Goal: Task Accomplishment & Management: Use online tool/utility

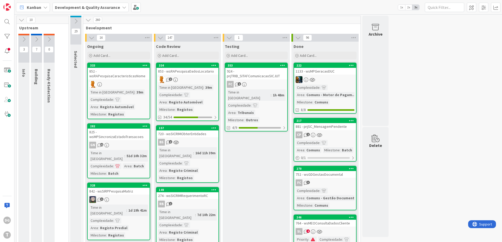
click at [263, 83] on div "FC 1" at bounding box center [256, 84] width 62 height 7
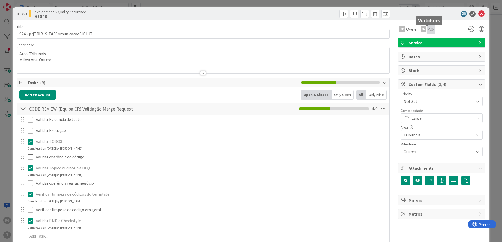
click at [429, 28] on icon at bounding box center [430, 29] width 5 height 4
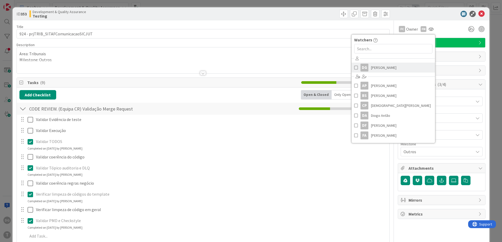
click at [378, 65] on span "[PERSON_NAME]" at bounding box center [383, 68] width 25 height 8
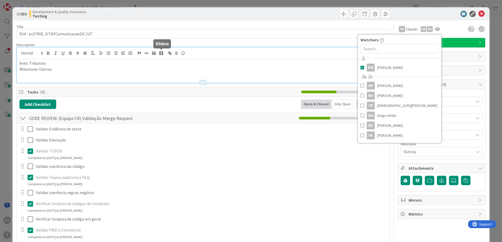
click at [164, 56] on div "DG [PERSON_NAME] just joined Area: Tribunais Milestone: Outros" at bounding box center [203, 64] width 372 height 35
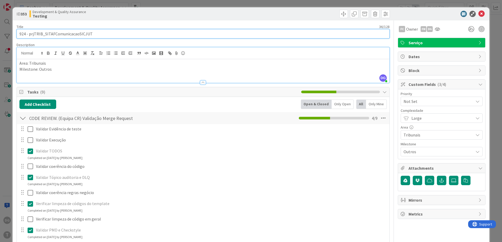
click at [193, 31] on input "924 - prjTRIB_SITAFComunicacaoSICJUT" at bounding box center [203, 33] width 373 height 9
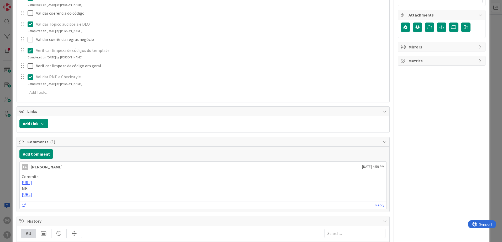
scroll to position [184, 0]
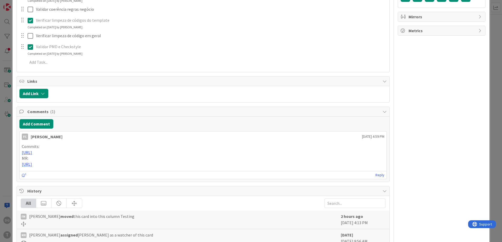
click at [2, 162] on div "ID 353 Development & Quality Assurance Testing Title 36 / 128 924 - prjTRIB_SIT…" at bounding box center [251, 121] width 502 height 242
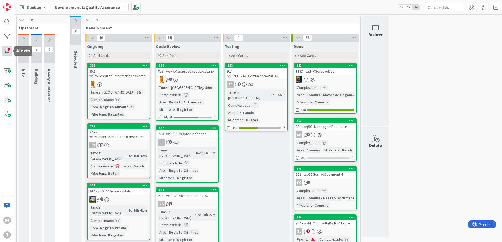
click at [9, 51] on div at bounding box center [7, 51] width 10 height 10
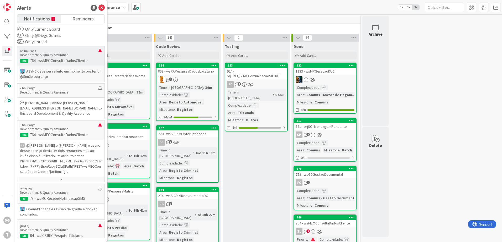
click at [61, 75] on p "ASYNC deve ser refeito em momento posterior. ﻿@Simão Lourenço" at bounding box center [61, 74] width 82 height 10
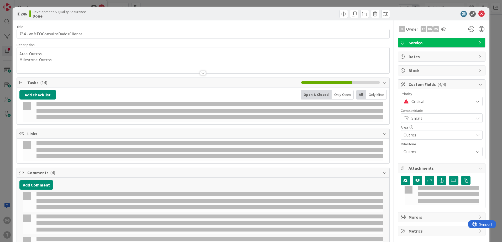
select select "java"
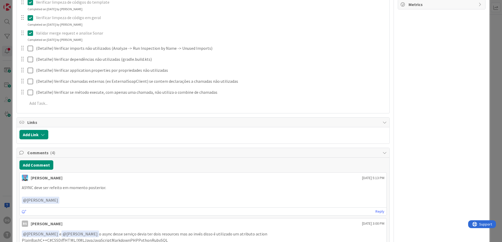
scroll to position [262, 0]
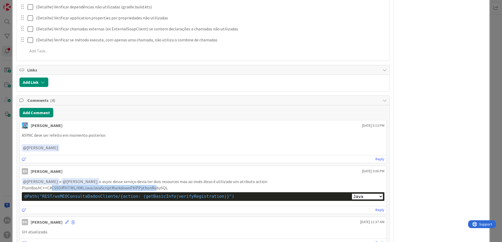
drag, startPoint x: 50, startPoint y: 189, endPoint x: 153, endPoint y: 189, distance: 103.6
click at [153, 189] on p "PlainBashC++C#CSSDiffHTML/XMLJavaJavaScriptMarkdownPHPPythonRubySQL" at bounding box center [203, 188] width 362 height 6
drag, startPoint x: 153, startPoint y: 189, endPoint x: 173, endPoint y: 189, distance: 19.4
click at [173, 189] on p "PlainBashC++C#CSSDiffHTML/XMLJavaJavaScriptMarkdownPHPPythonRubySQL" at bounding box center [203, 188] width 362 height 6
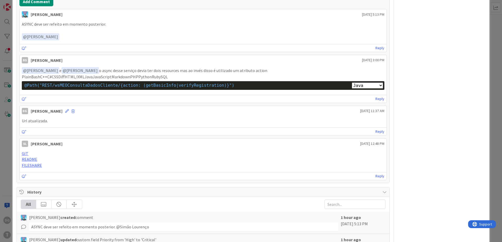
scroll to position [367, 0]
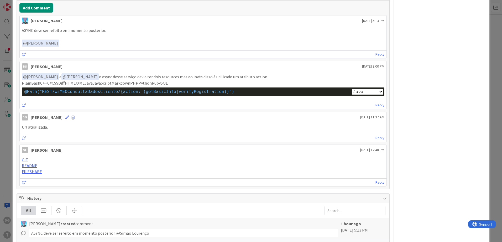
click at [71, 119] on span at bounding box center [72, 118] width 3 height 4
click at [13, 140] on button "Delete" at bounding box center [22, 141] width 20 height 9
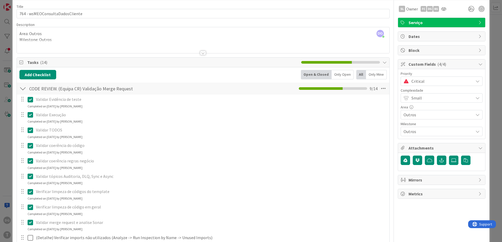
scroll to position [0, 0]
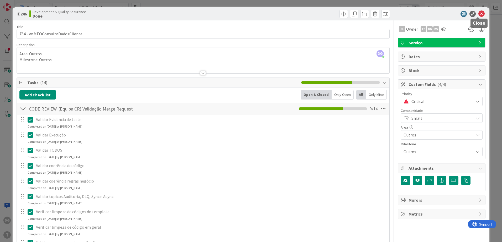
click at [478, 13] on icon at bounding box center [481, 14] width 6 height 6
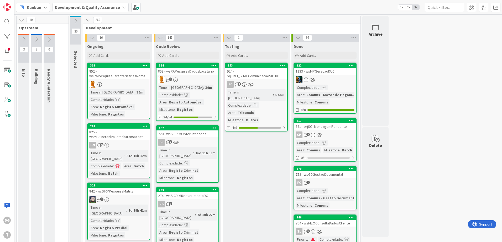
click at [271, 94] on div "1h 48m" at bounding box center [278, 95] width 14 height 6
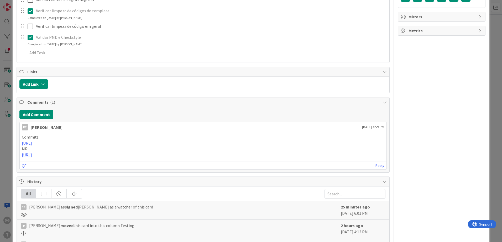
scroll to position [236, 0]
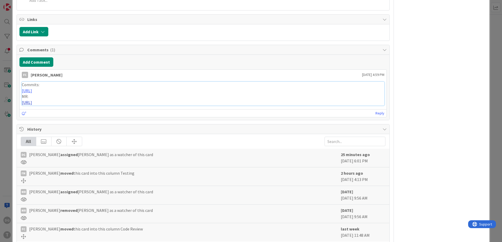
click at [32, 104] on link "[URL]" at bounding box center [27, 102] width 10 height 5
